Goal: Obtain resource: Download file/media

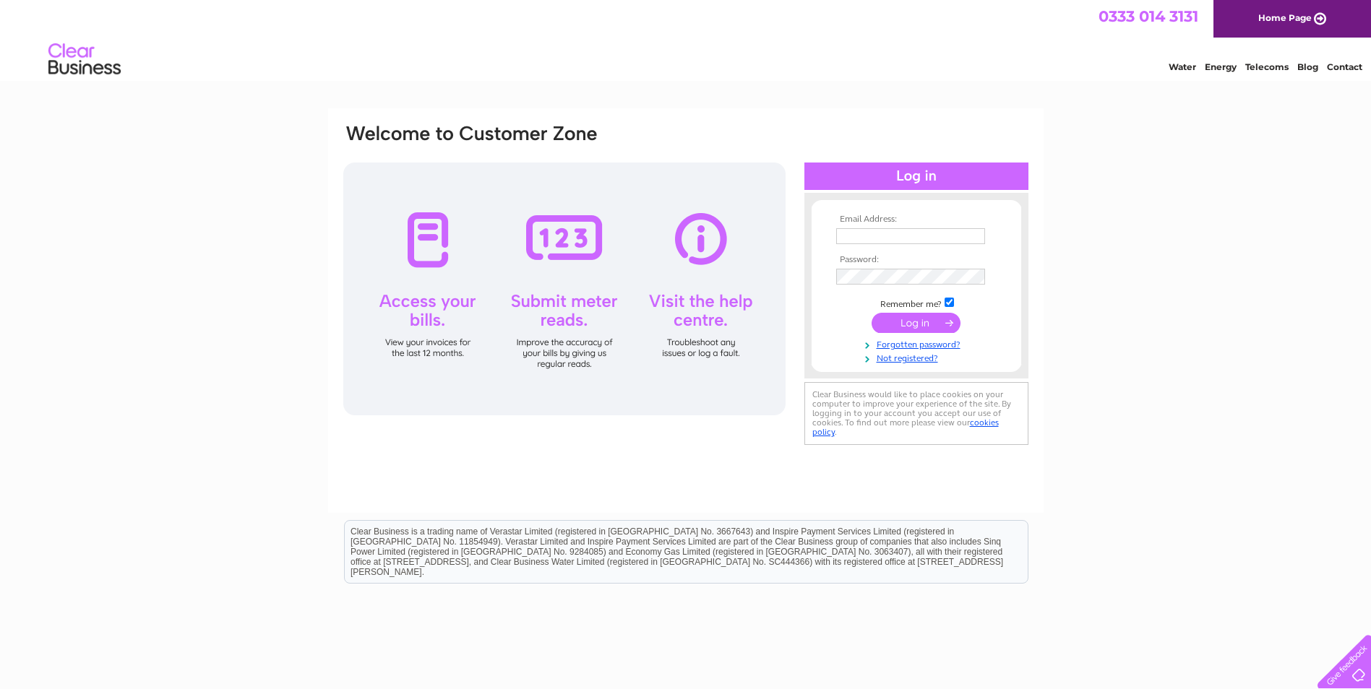
type input "corbett1@xln.co.uk"
click at [900, 326] on input "submit" at bounding box center [915, 323] width 89 height 20
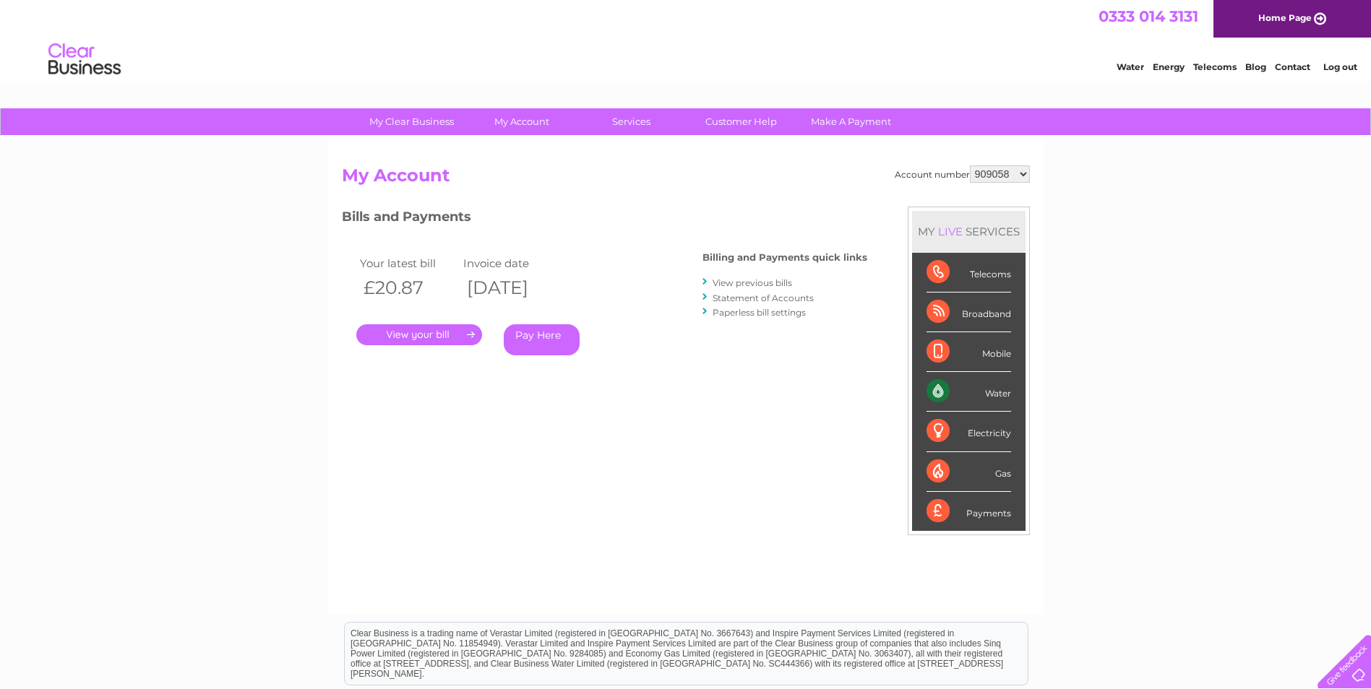
click at [408, 335] on link "." at bounding box center [419, 334] width 126 height 21
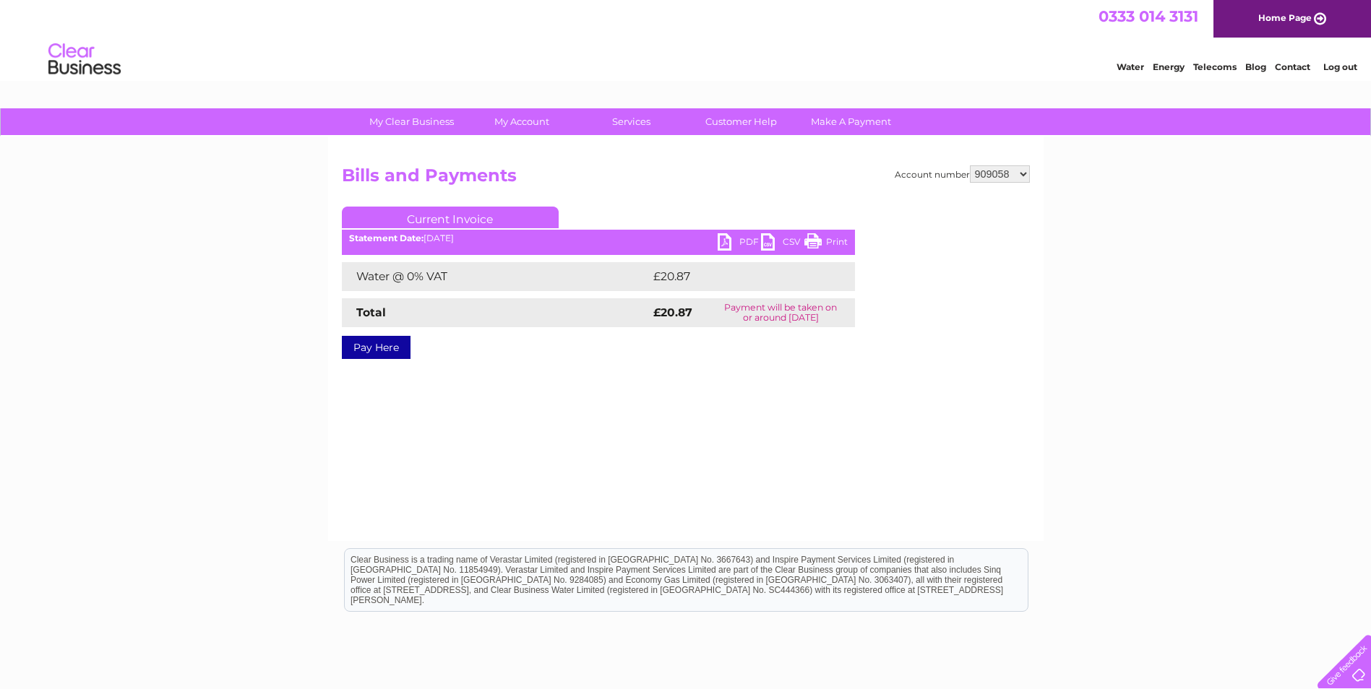
click at [744, 238] on link "PDF" at bounding box center [738, 243] width 43 height 21
click at [1023, 172] on select "909058 1084269" at bounding box center [1000, 173] width 60 height 17
select select "1084269"
click at [970, 165] on select "909058 1084269" at bounding box center [1000, 173] width 60 height 17
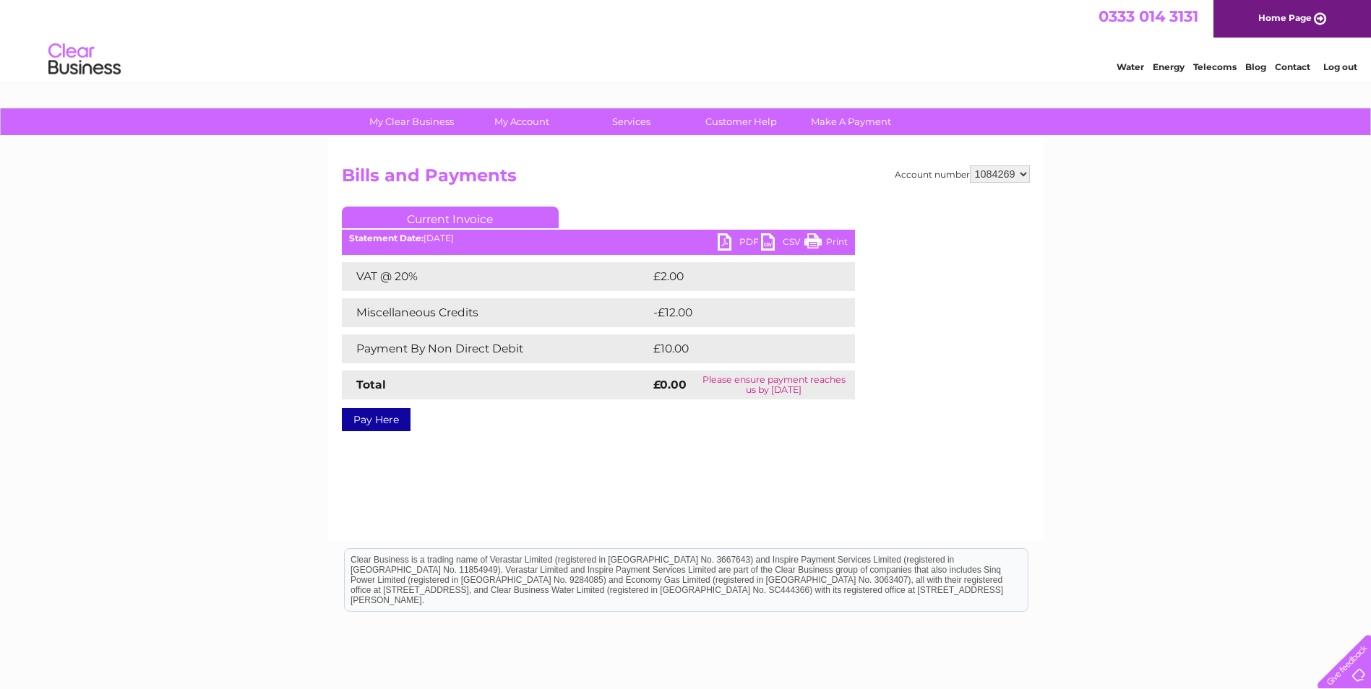
click at [740, 238] on link "PDF" at bounding box center [738, 243] width 43 height 21
click at [1345, 66] on link "Log out" at bounding box center [1340, 66] width 34 height 11
